Goal: Task Accomplishment & Management: Manage account settings

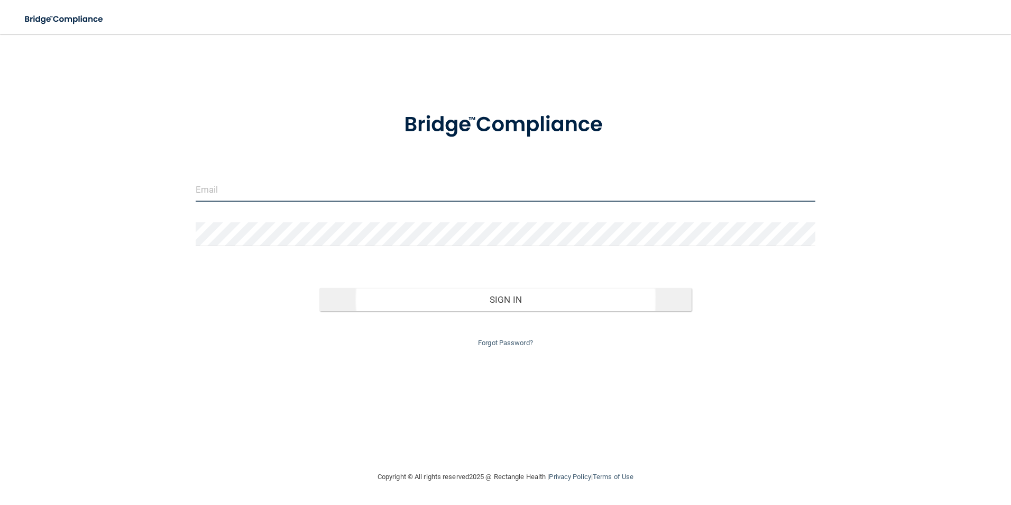
type input "[EMAIL_ADDRESS][DOMAIN_NAME]"
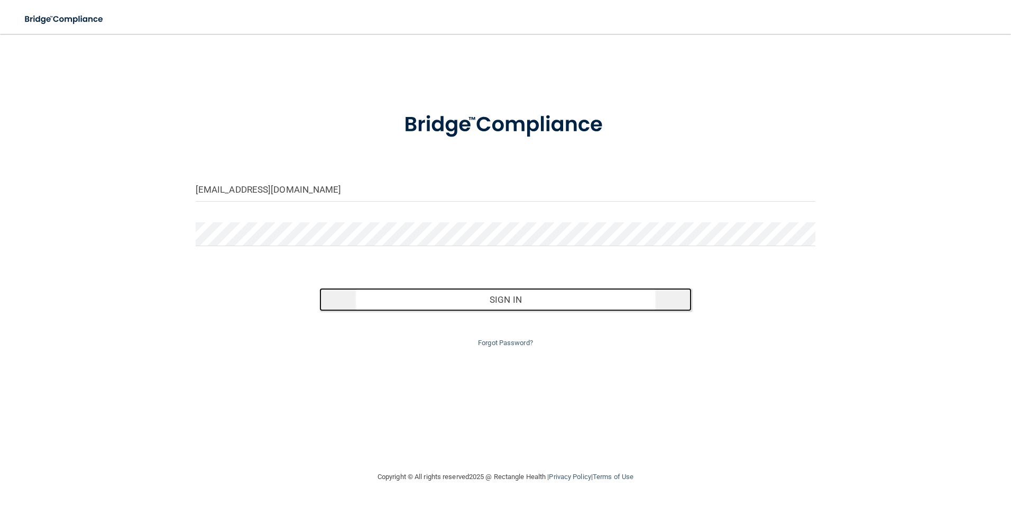
click at [519, 302] on button "Sign In" at bounding box center [505, 299] width 372 height 23
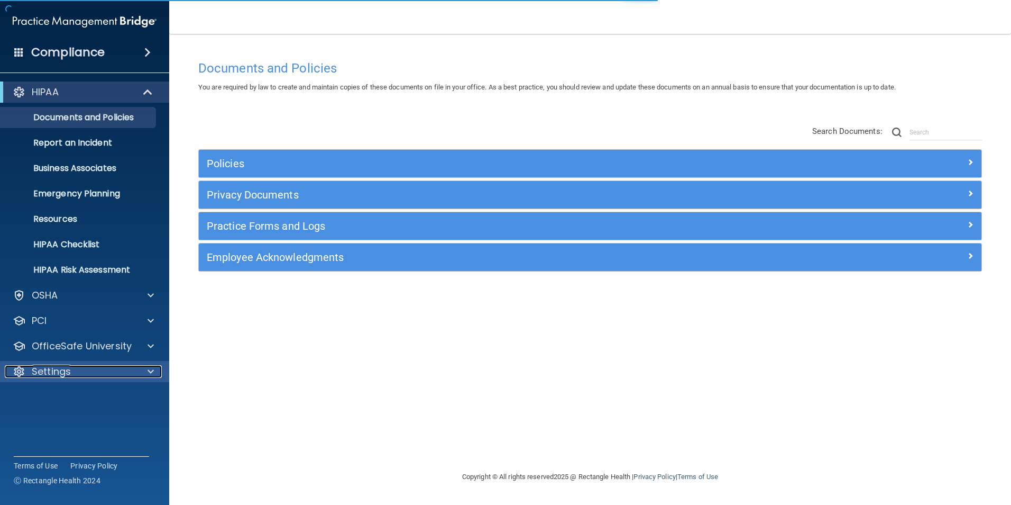
click at [147, 375] on div at bounding box center [149, 371] width 26 height 13
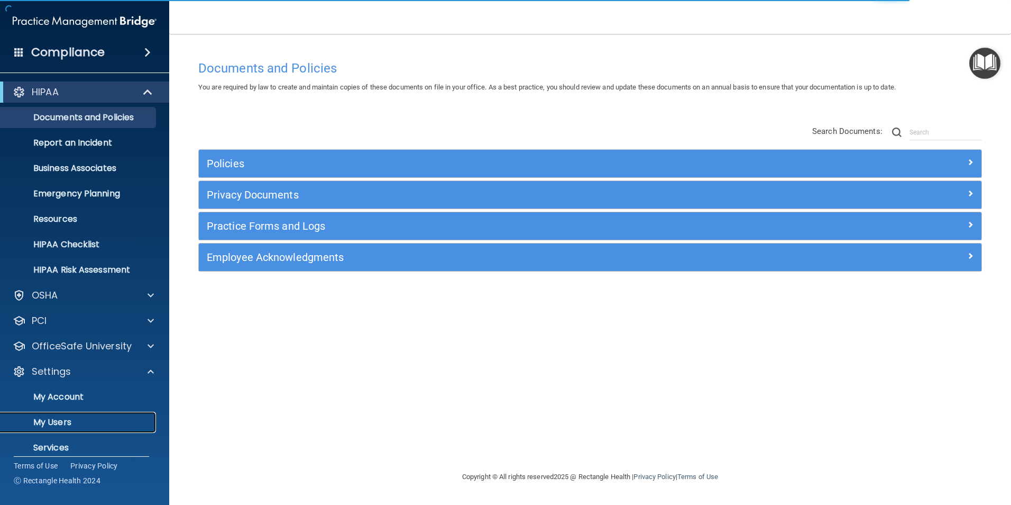
click at [75, 422] on p "My Users" at bounding box center [79, 422] width 144 height 11
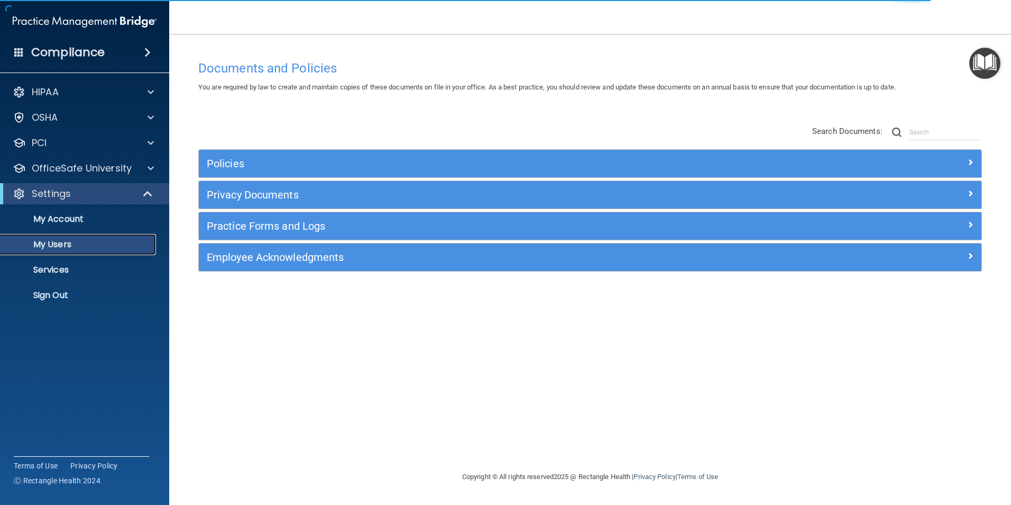
select select "20"
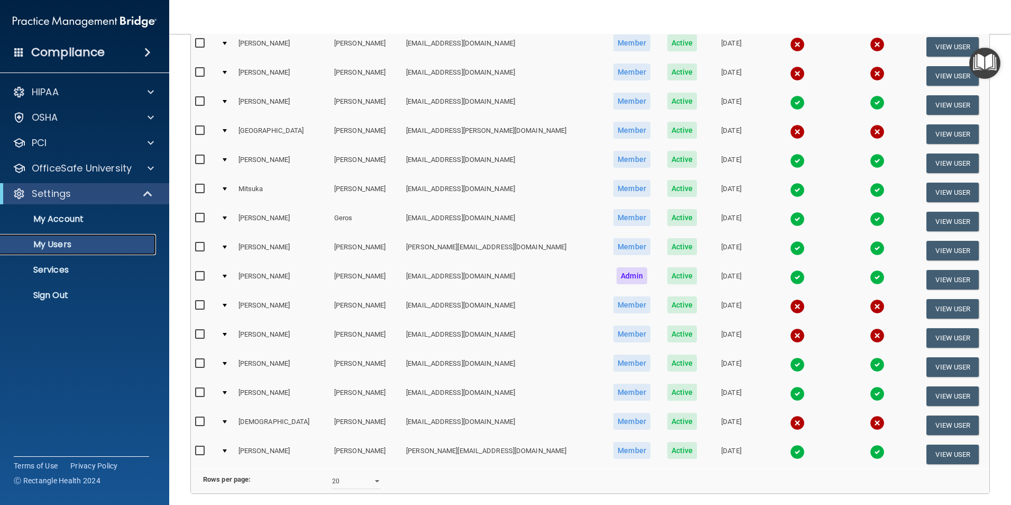
scroll to position [254, 0]
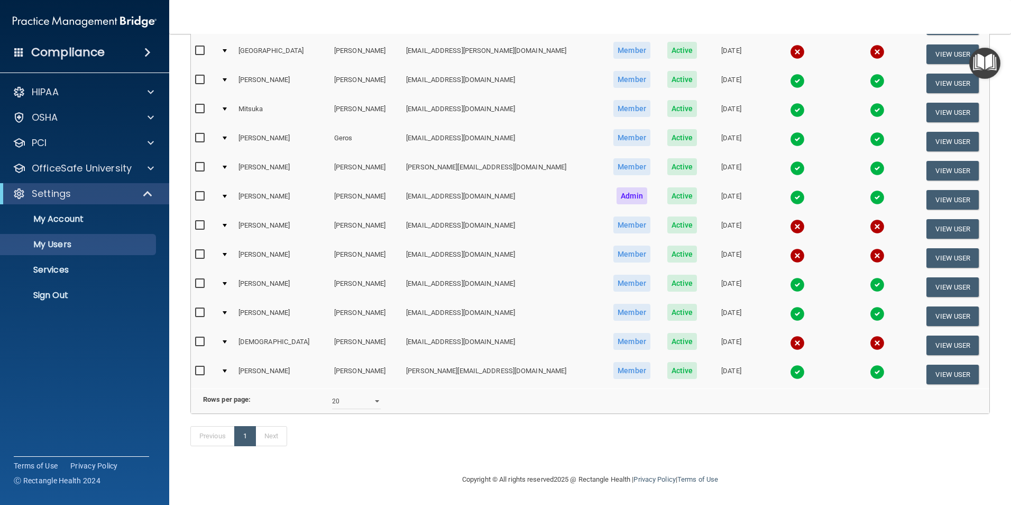
click at [203, 337] on input "checkbox" at bounding box center [201, 341] width 12 height 8
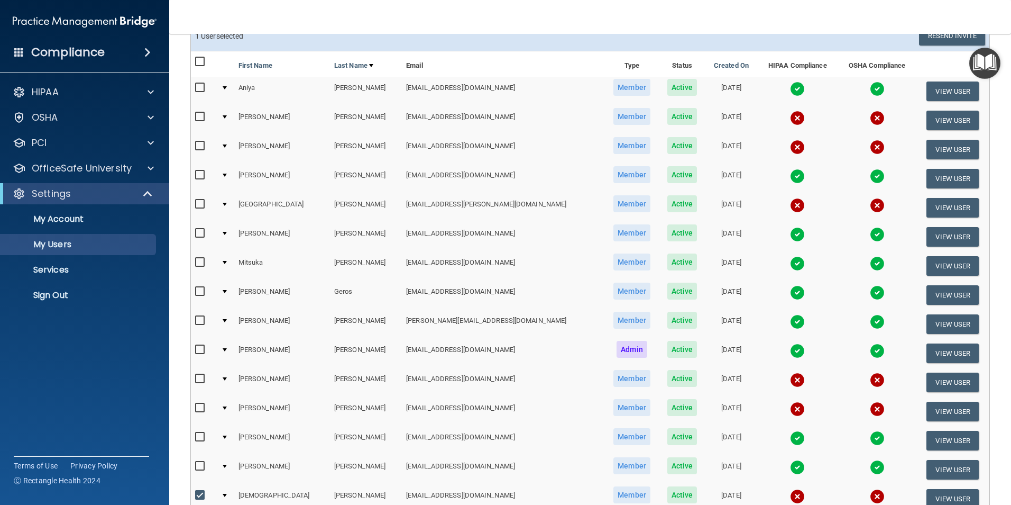
scroll to position [255, 0]
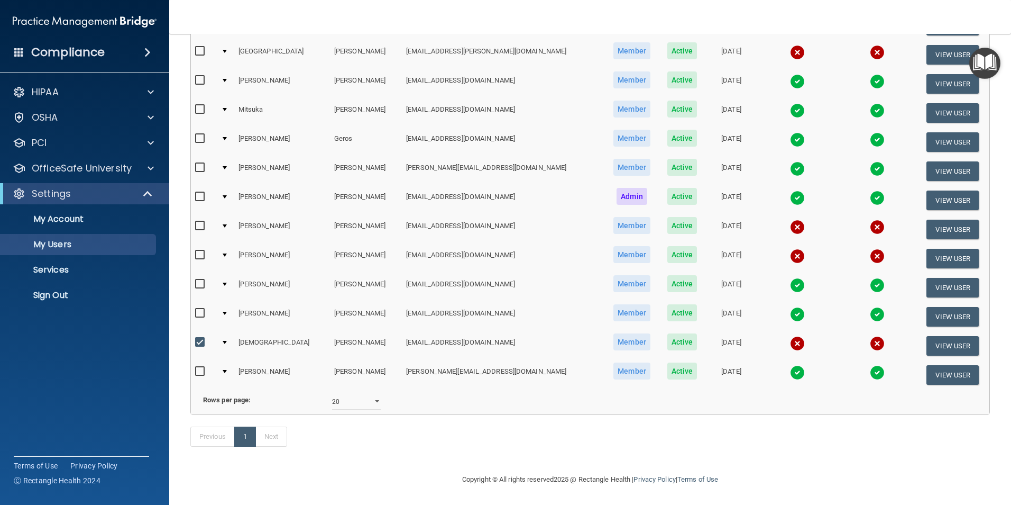
click at [200, 338] on input "checkbox" at bounding box center [201, 342] width 12 height 8
checkbox input "false"
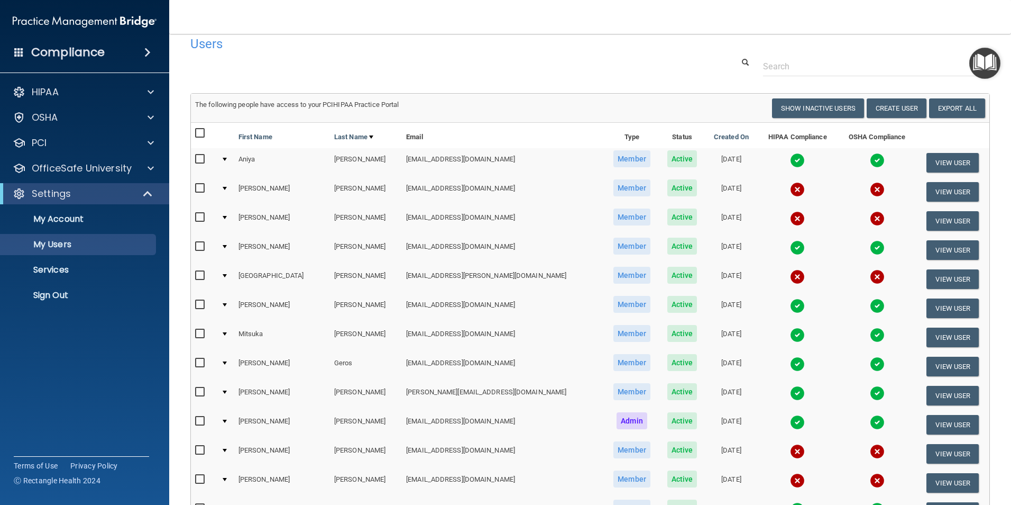
scroll to position [53, 0]
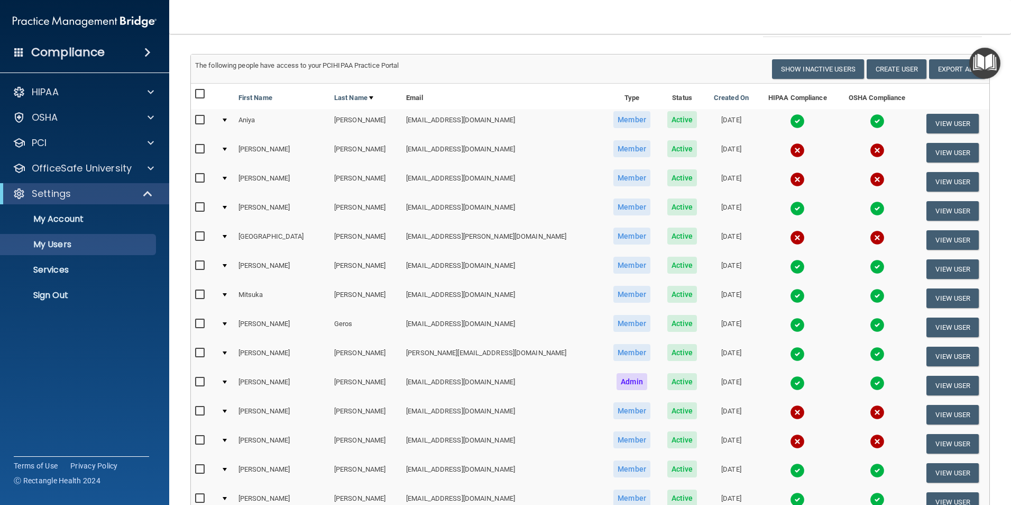
click at [202, 238] on input "checkbox" at bounding box center [201, 236] width 12 height 8
checkbox input "true"
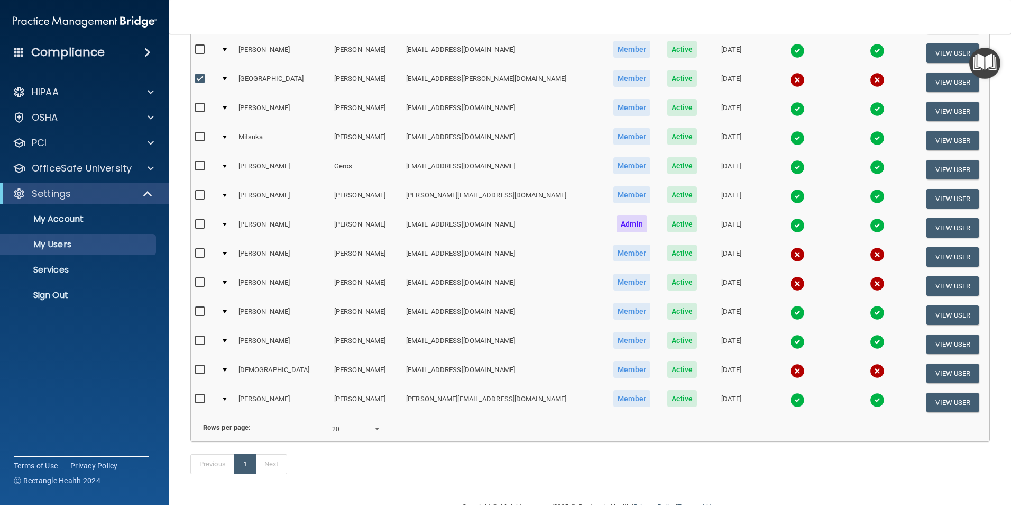
scroll to position [255, 0]
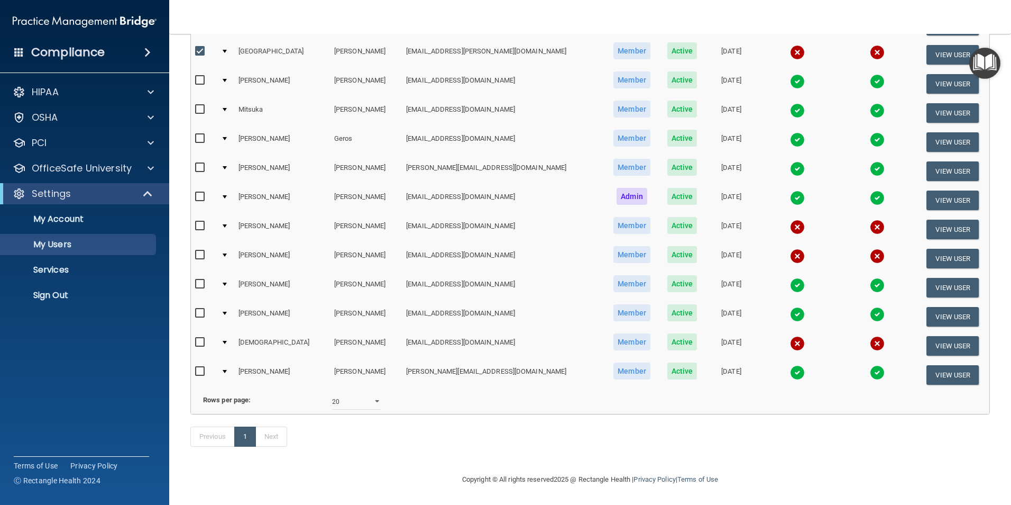
click at [197, 338] on input "checkbox" at bounding box center [201, 342] width 12 height 8
checkbox input "true"
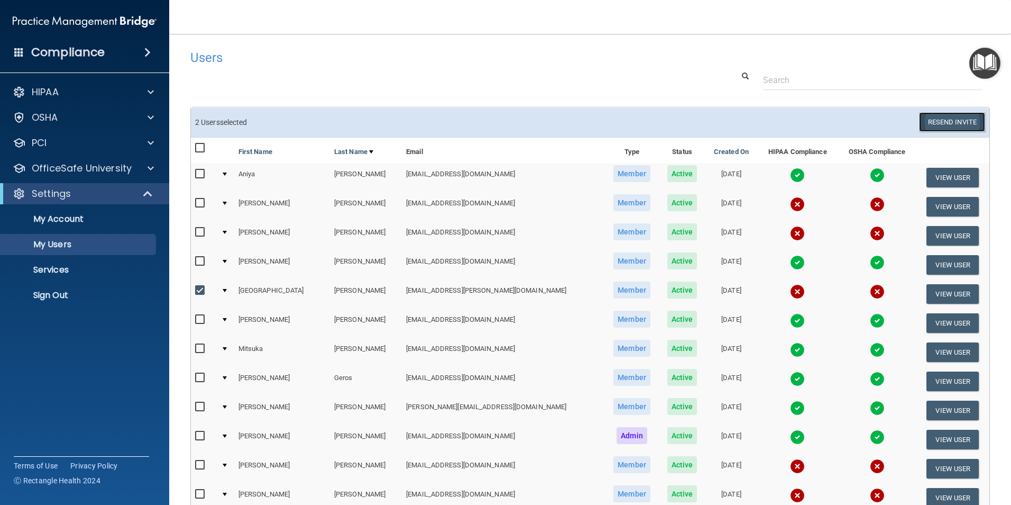
click at [946, 119] on button "Resend Invite" at bounding box center [952, 122] width 66 height 20
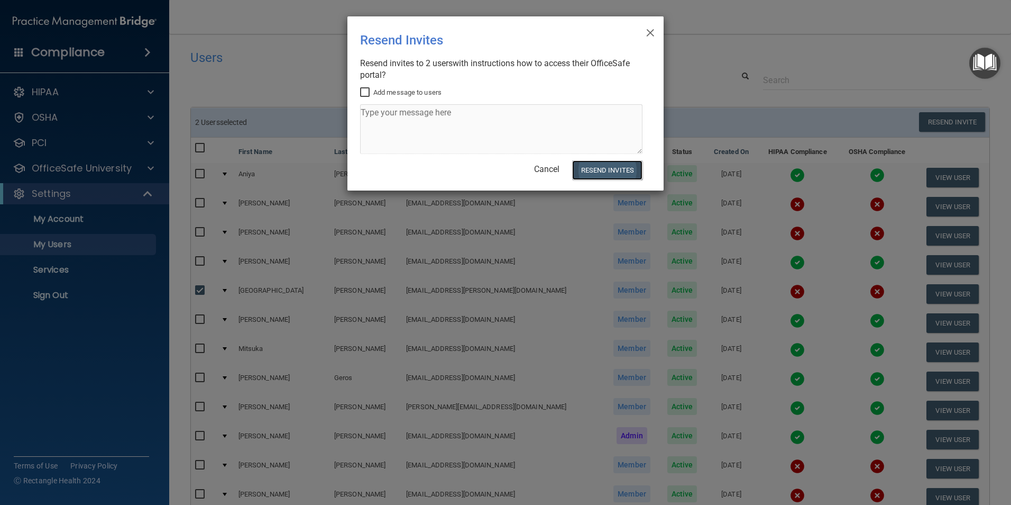
click at [614, 170] on button "Resend Invites" at bounding box center [607, 170] width 70 height 20
click at [653, 32] on span "×" at bounding box center [651, 31] width 10 height 21
